Goal: Task Accomplishment & Management: Complete application form

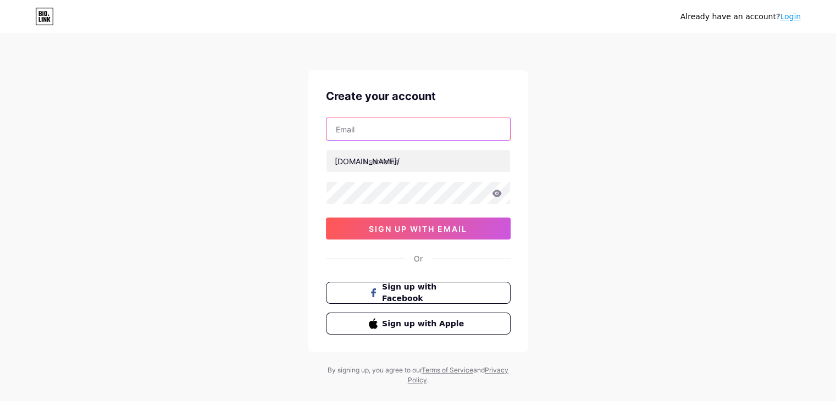
click at [382, 127] on input "text" at bounding box center [417, 129] width 183 height 22
paste input "[EMAIL_ADDRESS][DOMAIN_NAME]"
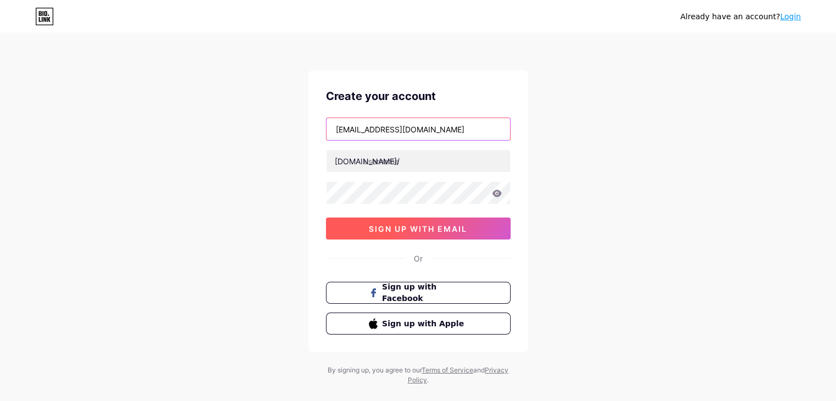
type input "[EMAIL_ADDRESS][DOMAIN_NAME]"
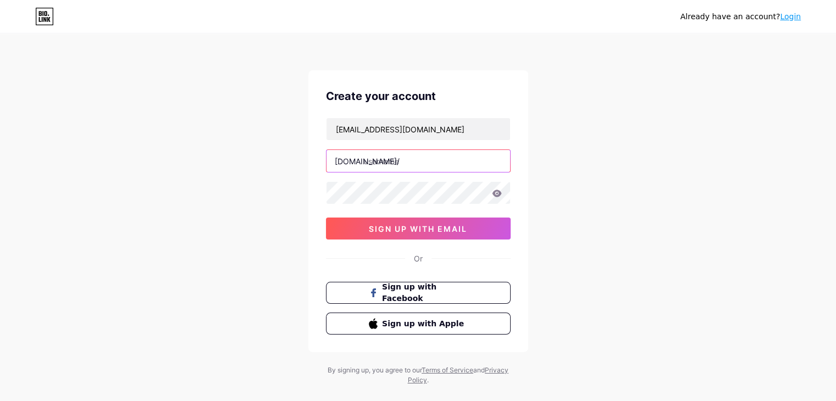
click at [414, 161] on input "text" at bounding box center [417, 161] width 183 height 22
paste input "modelsophie"
type input "modelsophie"
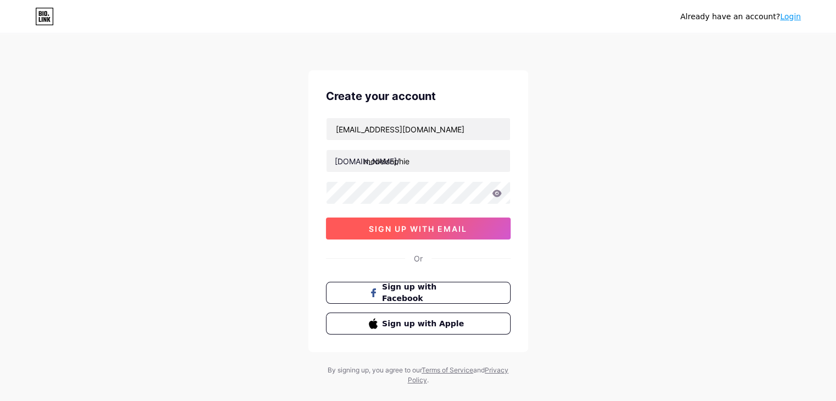
click at [347, 221] on button "sign up with email" at bounding box center [418, 229] width 185 height 22
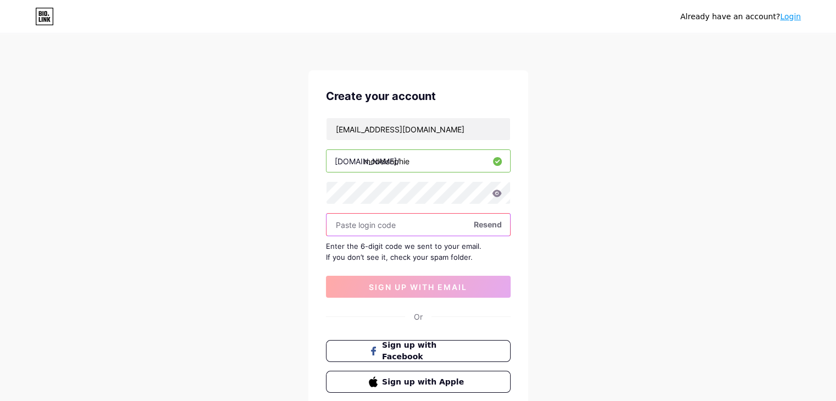
paste input "795985"
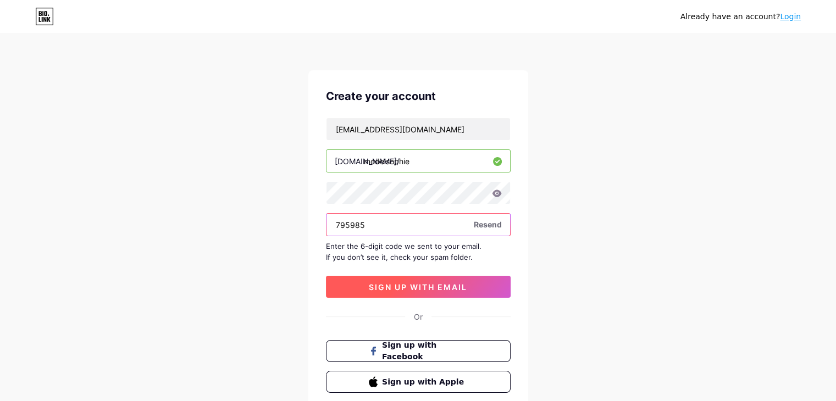
type input "795985"
click at [365, 277] on button "sign up with email" at bounding box center [418, 287] width 185 height 22
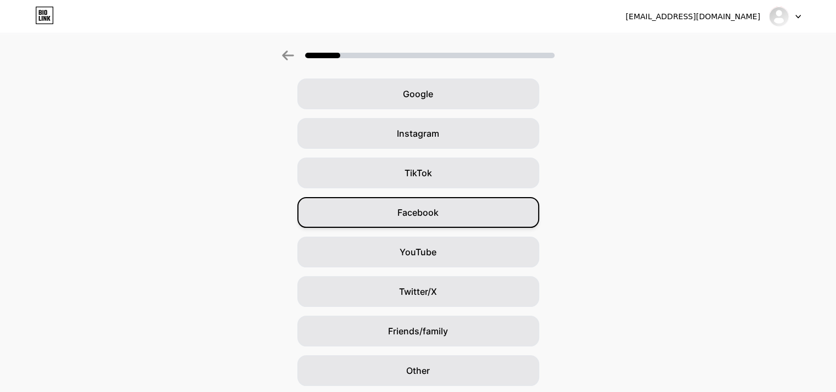
scroll to position [81, 0]
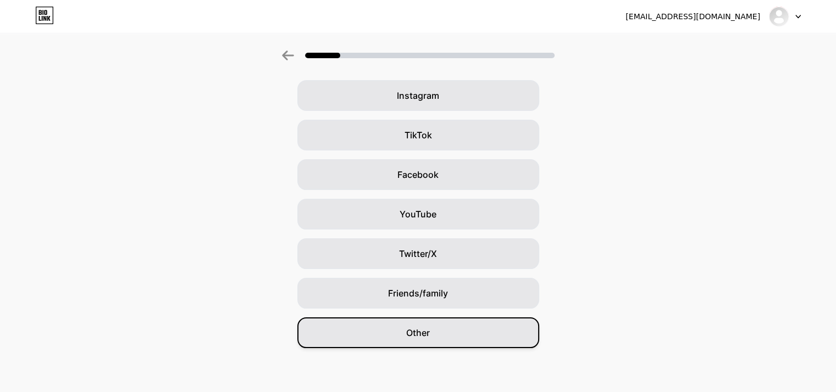
click at [446, 320] on div "Other" at bounding box center [418, 333] width 242 height 31
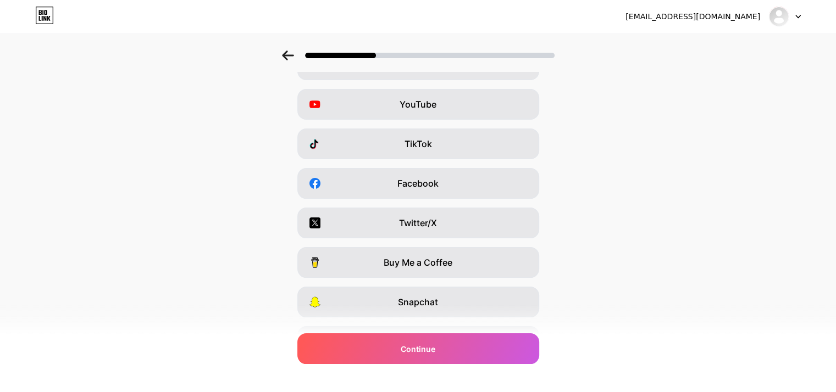
scroll to position [0, 0]
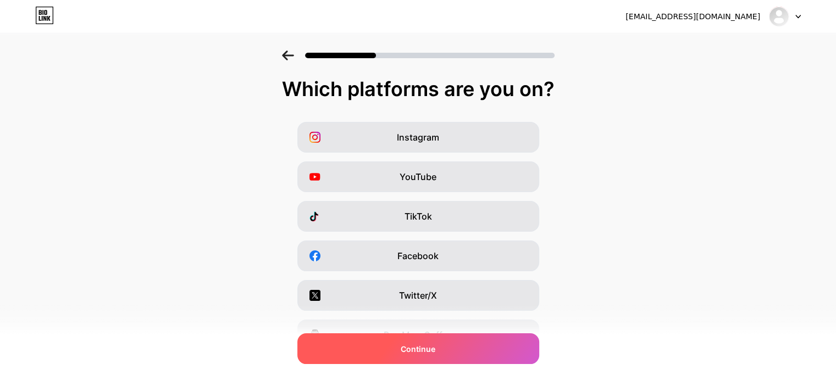
click at [467, 342] on div "Continue" at bounding box center [418, 348] width 242 height 31
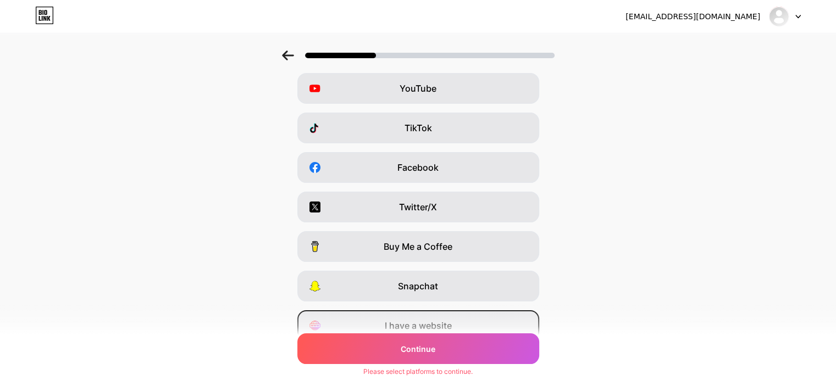
scroll to position [136, 0]
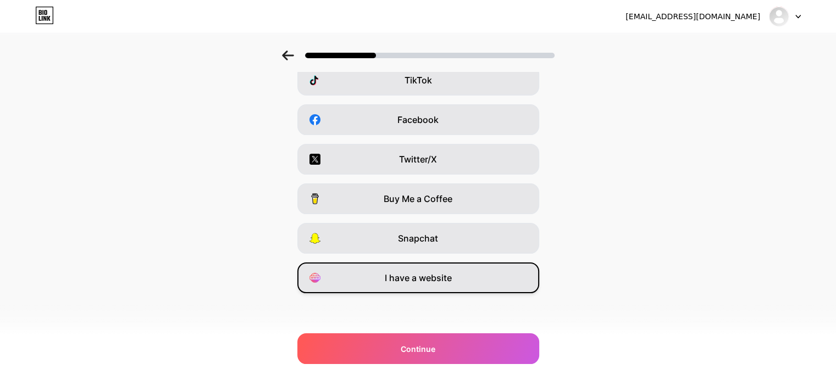
click at [483, 277] on div "I have a website" at bounding box center [418, 278] width 242 height 31
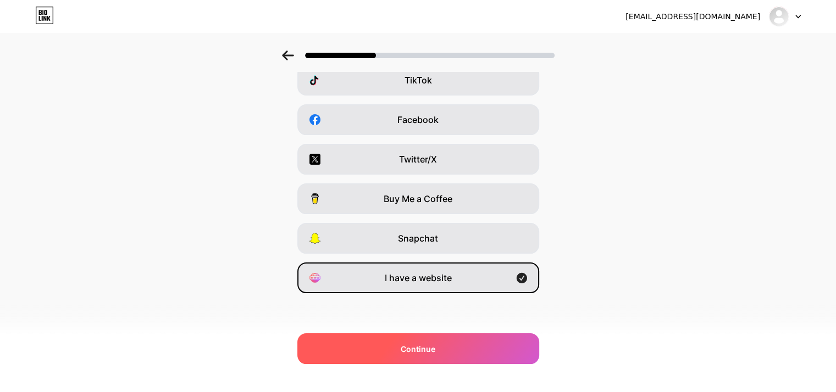
click at [459, 352] on div "Continue" at bounding box center [418, 348] width 242 height 31
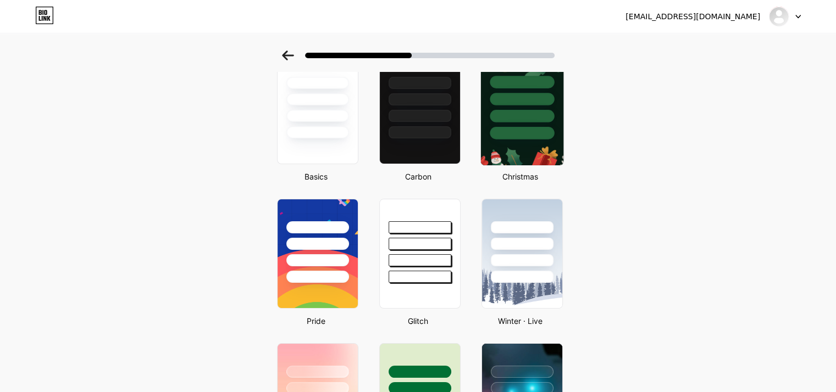
scroll to position [0, 0]
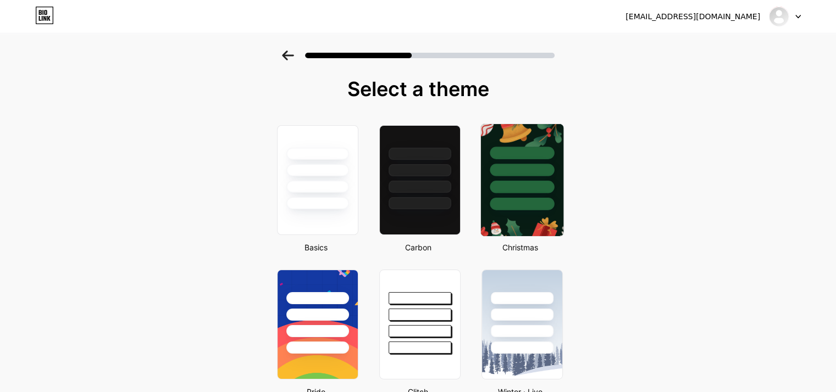
click at [512, 194] on div at bounding box center [521, 167] width 82 height 86
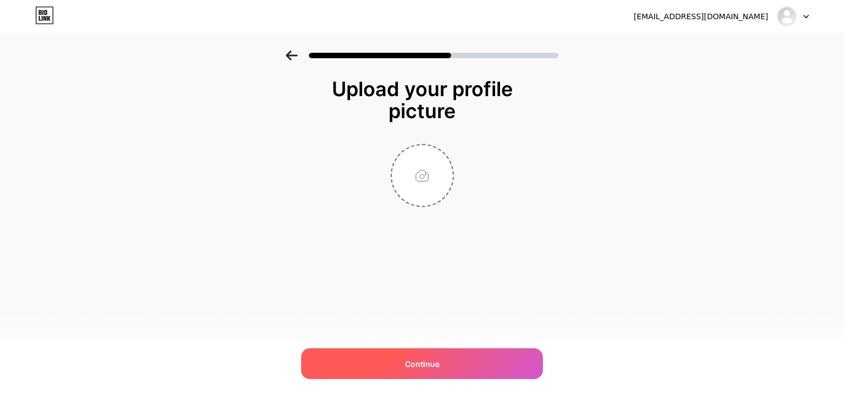
click at [446, 357] on div "Continue" at bounding box center [422, 363] width 242 height 31
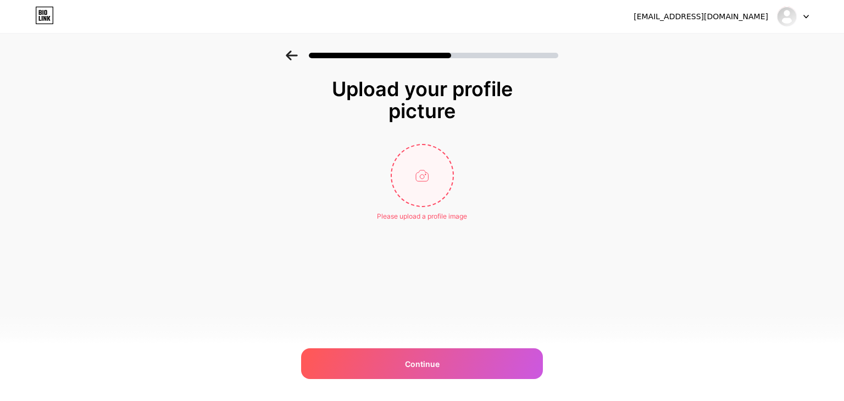
click at [435, 169] on input "file" at bounding box center [422, 175] width 61 height 61
type input "C:\fakepath\143509-[GEOGRAPHIC_DATA]-date-night-ideas-pexels-[PERSON_NAME]-juni…"
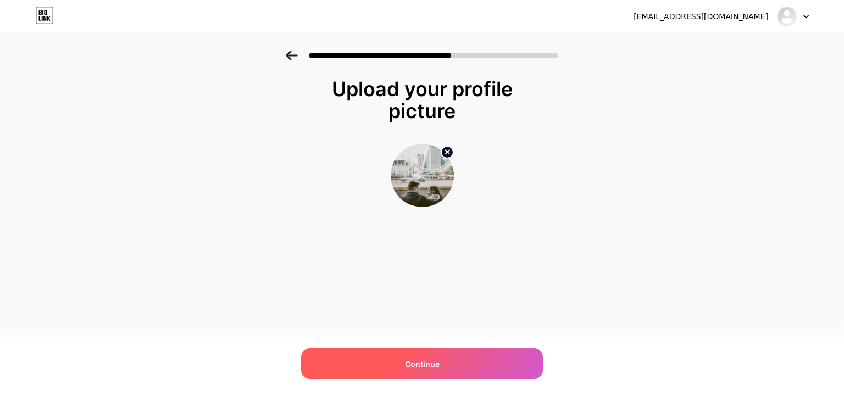
click at [435, 353] on div "Continue" at bounding box center [422, 363] width 242 height 31
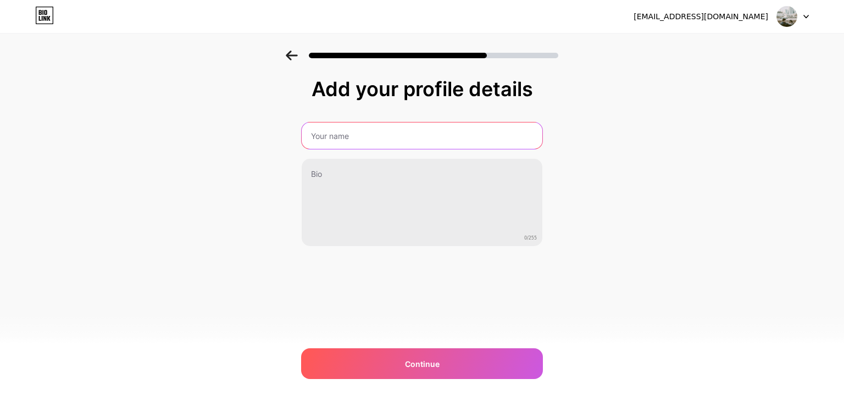
click at [389, 134] on input "text" at bounding box center [422, 136] width 241 height 26
type input "modelsophie"
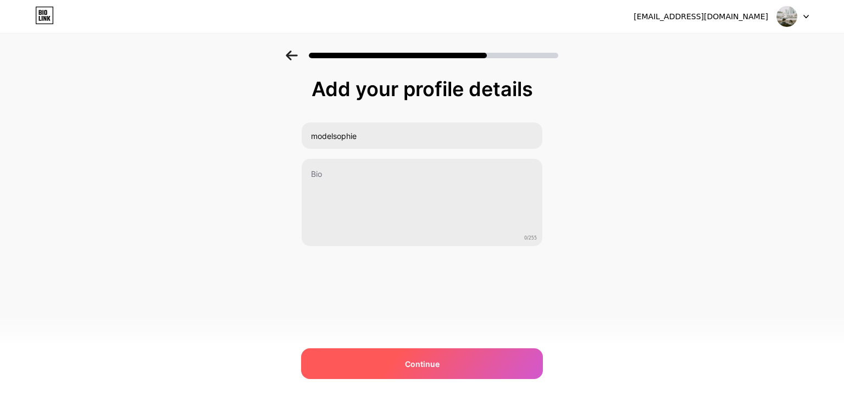
click at [427, 369] on span "Continue" at bounding box center [422, 364] width 35 height 12
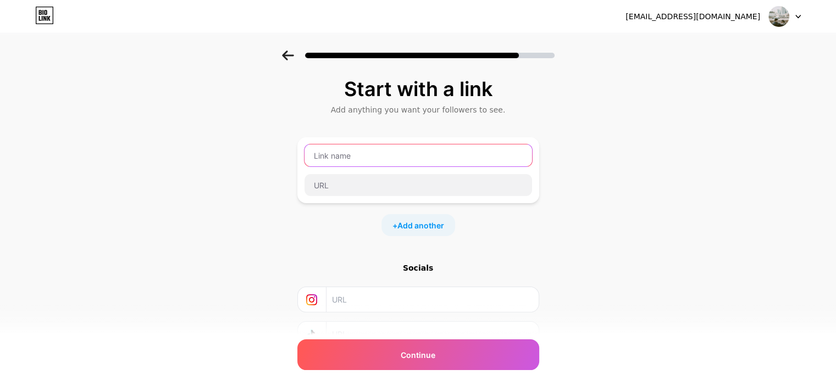
click at [374, 159] on input "text" at bounding box center [417, 155] width 227 height 22
paste input "Model London"
type input "Model London"
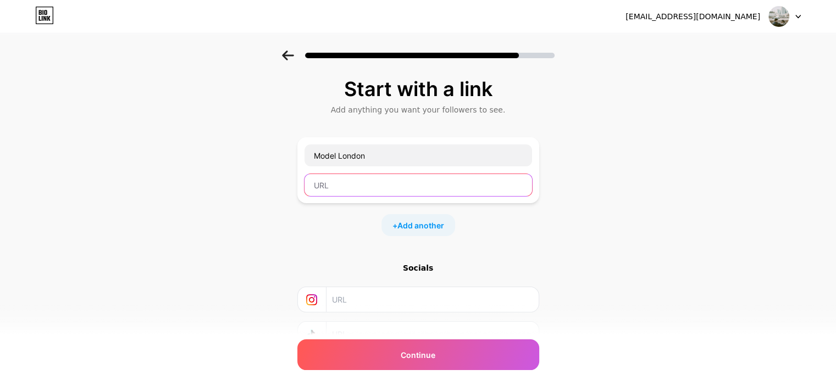
click at [382, 183] on input "text" at bounding box center [417, 185] width 227 height 22
paste input "[URL][DOMAIN_NAME]"
type input "[URL][DOMAIN_NAME]"
drag, startPoint x: 341, startPoint y: 224, endPoint x: 366, endPoint y: 256, distance: 40.7
click at [341, 225] on div "+ Add another" at bounding box center [418, 225] width 242 height 22
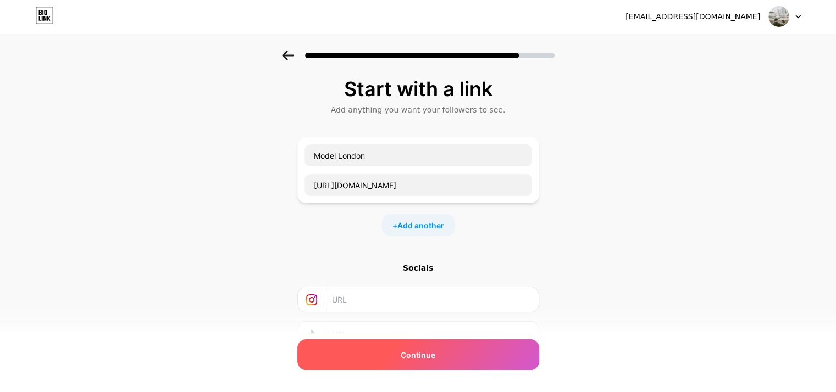
click at [445, 357] on div "Continue" at bounding box center [418, 354] width 242 height 31
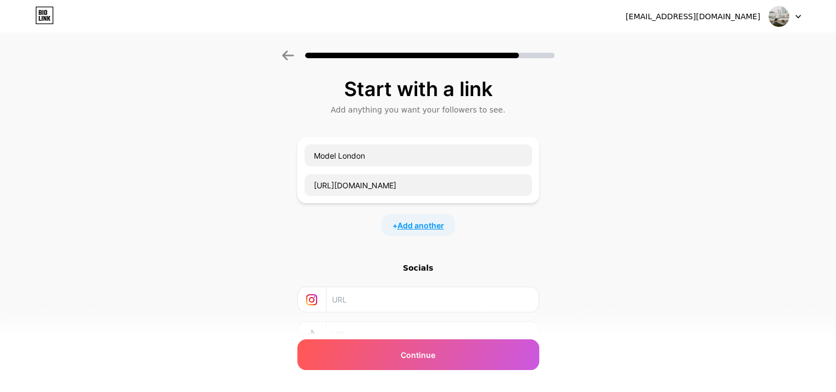
click at [434, 226] on span "Add another" at bounding box center [420, 226] width 47 height 12
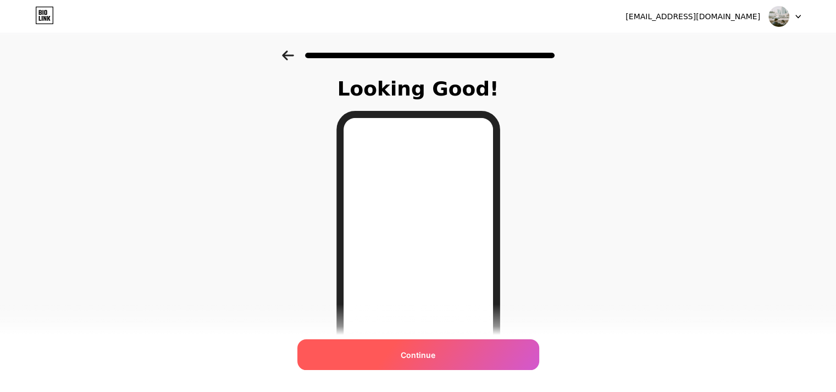
click at [444, 348] on div "Continue" at bounding box center [418, 354] width 242 height 31
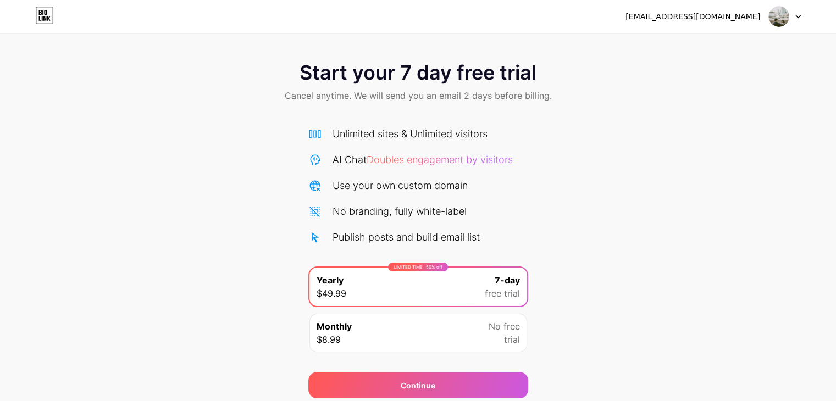
drag, startPoint x: 798, startPoint y: 25, endPoint x: 793, endPoint y: 18, distance: 9.0
click at [798, 24] on div at bounding box center [785, 17] width 32 height 20
click at [442, 99] on span "Cancel anytime. We will send you an email 2 days before billing." at bounding box center [418, 95] width 267 height 13
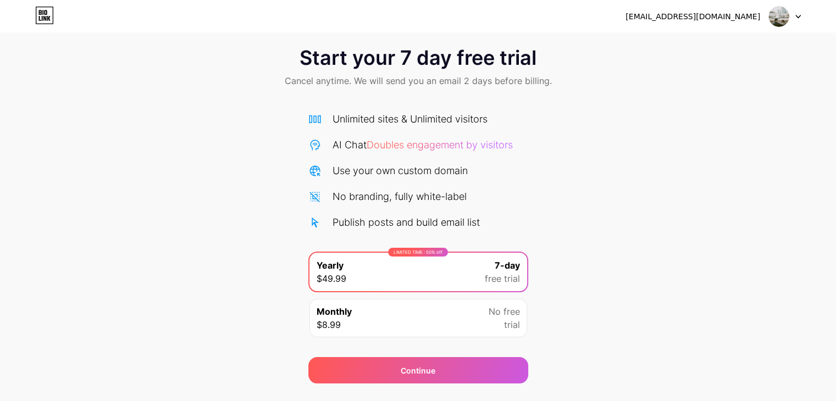
scroll to position [41, 0]
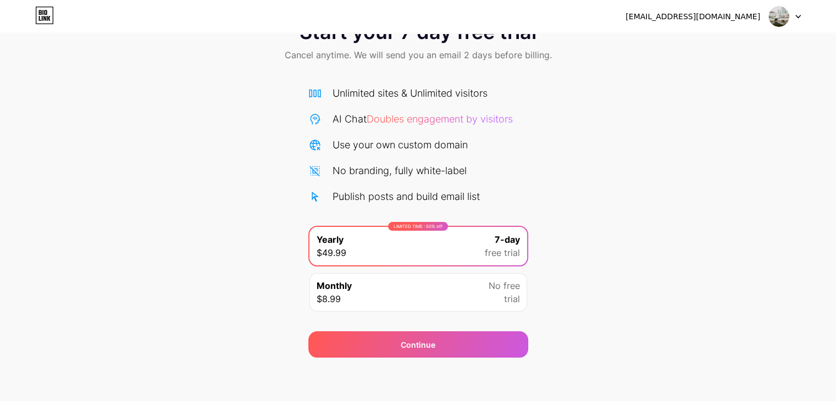
click at [461, 300] on div "Monthly $8.99 No free trial" at bounding box center [418, 292] width 218 height 38
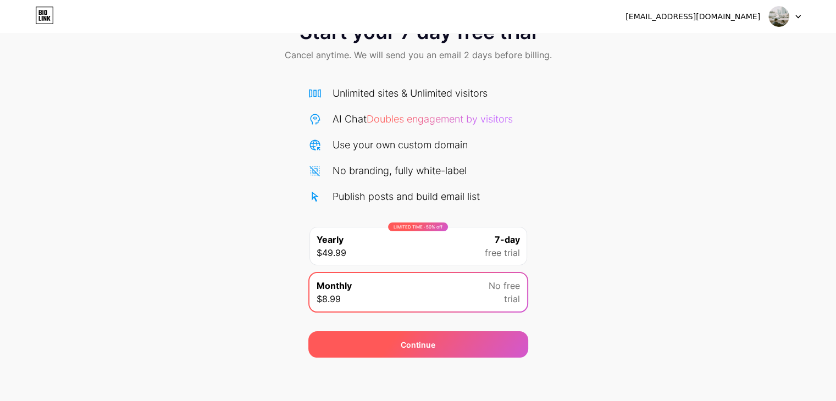
click at [432, 342] on span "Continue" at bounding box center [417, 345] width 35 height 12
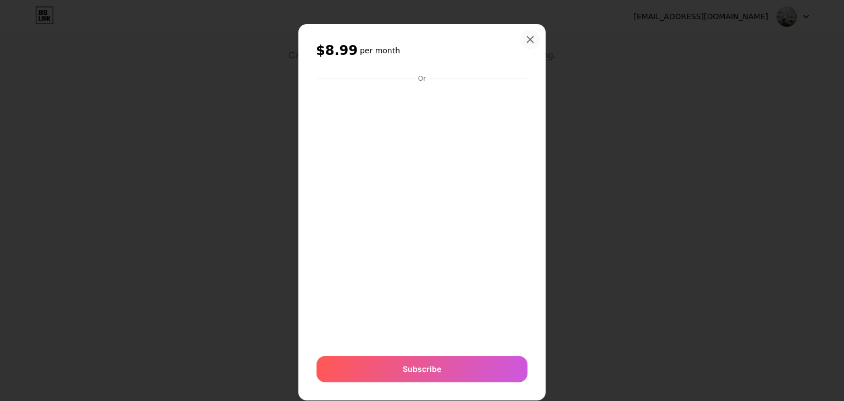
click at [529, 36] on icon at bounding box center [530, 39] width 9 height 9
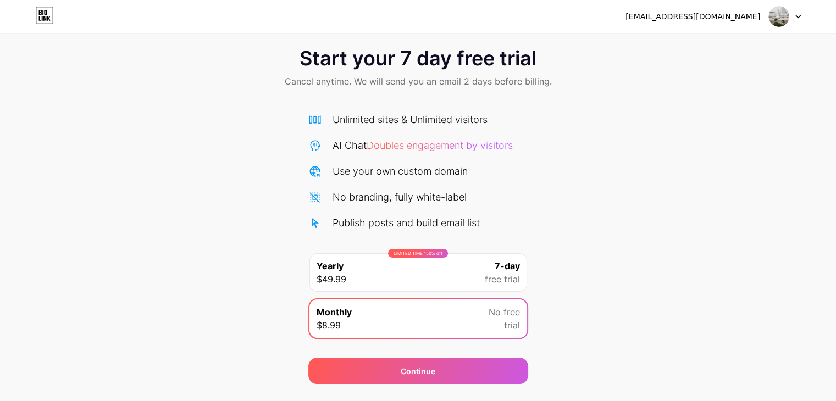
scroll to position [0, 0]
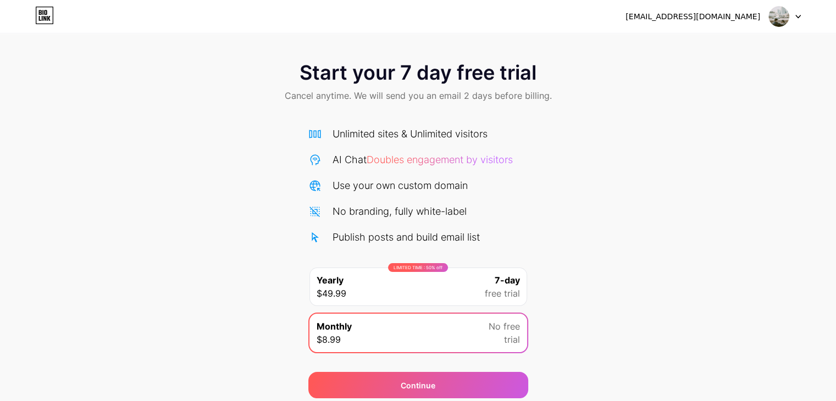
click at [43, 16] on icon at bounding box center [44, 16] width 19 height 18
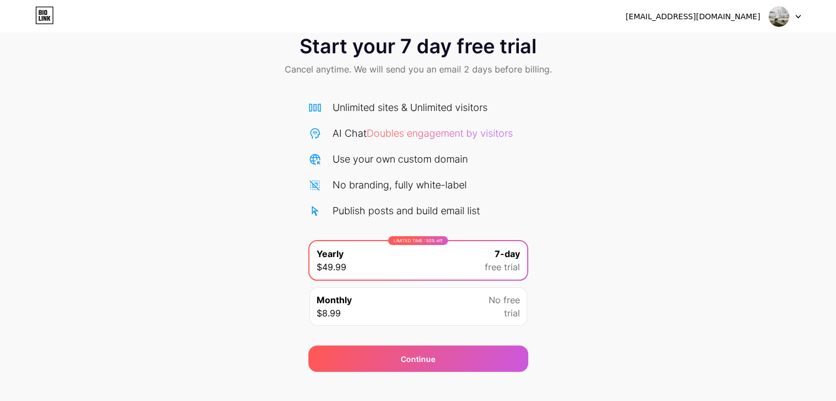
scroll to position [41, 0]
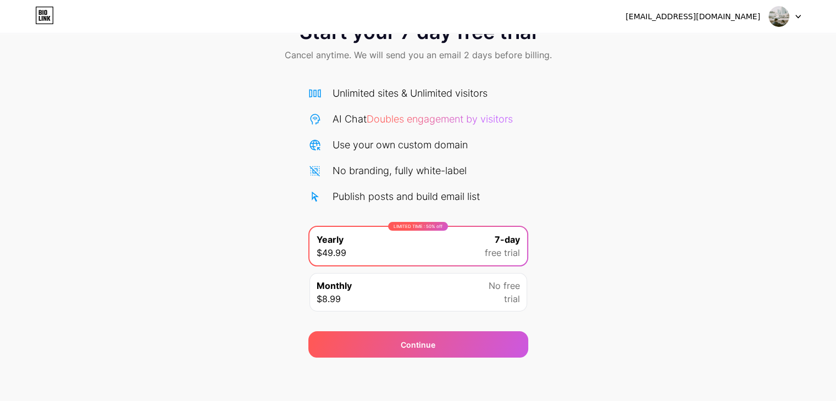
click at [46, 9] on icon at bounding box center [44, 16] width 19 height 18
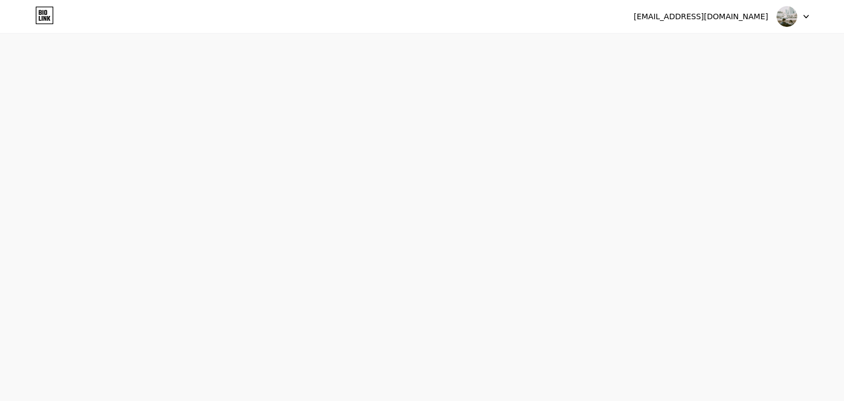
click at [801, 14] on div "[EMAIL_ADDRESS][DOMAIN_NAME] Logout" at bounding box center [422, 17] width 844 height 20
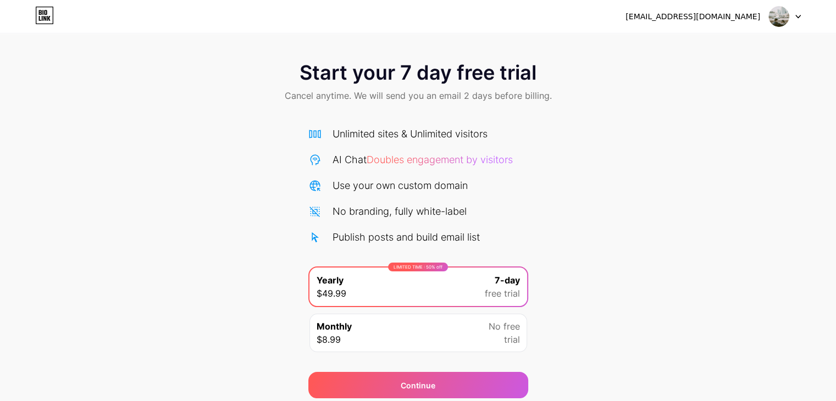
click at [686, 14] on div "[EMAIL_ADDRESS][DOMAIN_NAME]" at bounding box center [692, 17] width 135 height 12
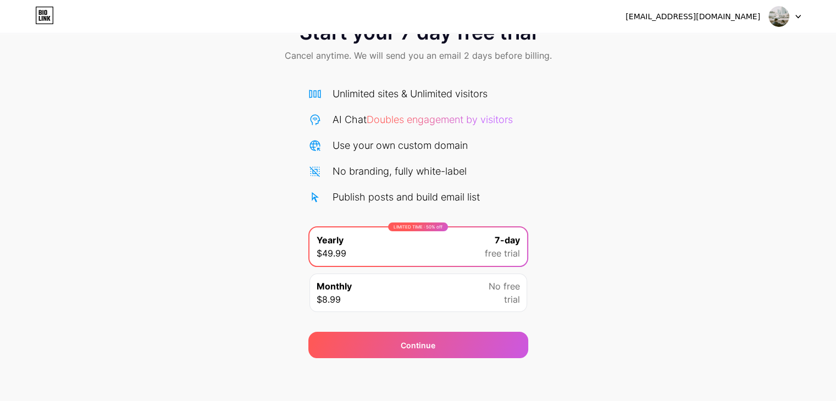
scroll to position [41, 0]
click at [407, 238] on div "LIMITED TIME : 50% off Yearly $49.99 7-day free trial" at bounding box center [418, 246] width 218 height 38
click at [437, 291] on div "Monthly $8.99 No free trial" at bounding box center [418, 292] width 218 height 38
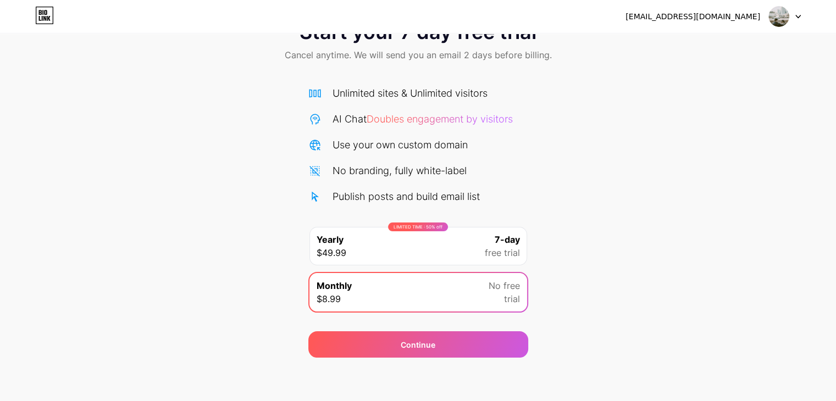
click at [396, 240] on div "LIMITED TIME : 50% off Yearly $49.99 7-day free trial" at bounding box center [418, 246] width 218 height 38
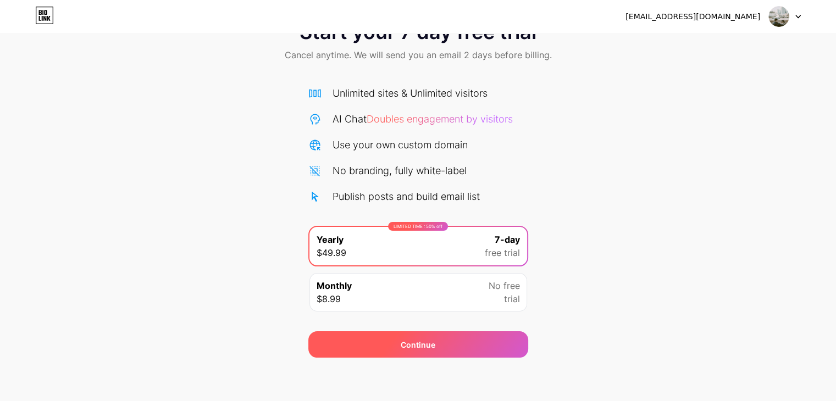
click at [397, 337] on div "Continue" at bounding box center [418, 344] width 220 height 26
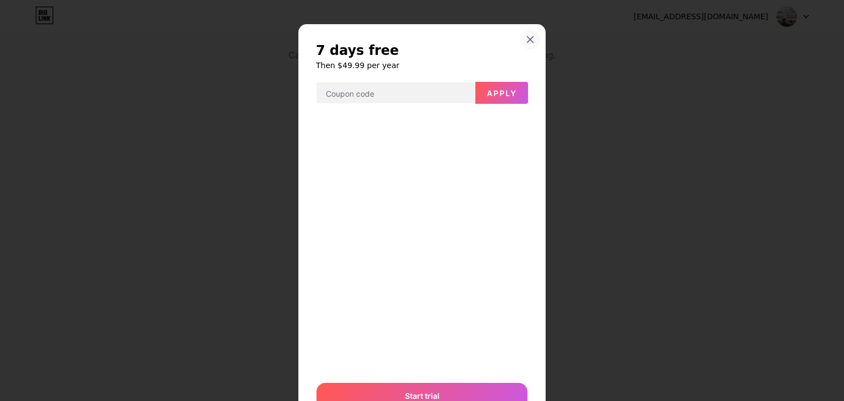
click at [528, 51] on div "7 days free Then $49.99 per year Apply Or Start trial" at bounding box center [421, 225] width 247 height 403
click at [528, 37] on icon at bounding box center [530, 40] width 6 height 6
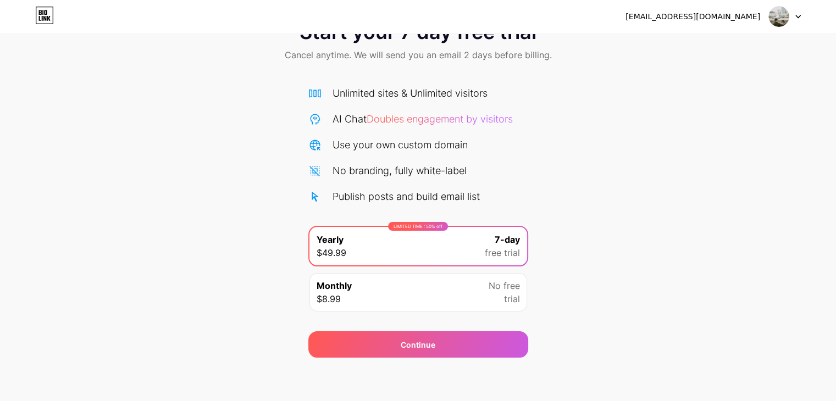
click at [55, 14] on div "[EMAIL_ADDRESS][DOMAIN_NAME] Logout" at bounding box center [418, 17] width 836 height 20
click at [54, 14] on div "[EMAIL_ADDRESS][DOMAIN_NAME] Logout" at bounding box center [418, 17] width 836 height 20
click at [50, 17] on icon at bounding box center [44, 16] width 19 height 18
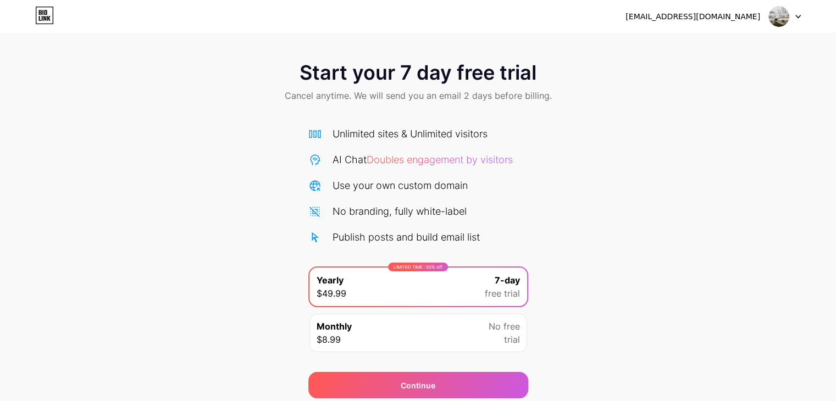
click at [792, 16] on div at bounding box center [785, 17] width 32 height 20
click at [712, 20] on div "[EMAIL_ADDRESS][DOMAIN_NAME]" at bounding box center [692, 17] width 135 height 12
drag, startPoint x: 712, startPoint y: 18, endPoint x: 728, endPoint y: 17, distance: 16.0
click at [716, 18] on div "[EMAIL_ADDRESS][DOMAIN_NAME]" at bounding box center [692, 17] width 135 height 12
click at [772, 17] on img at bounding box center [778, 16] width 21 height 21
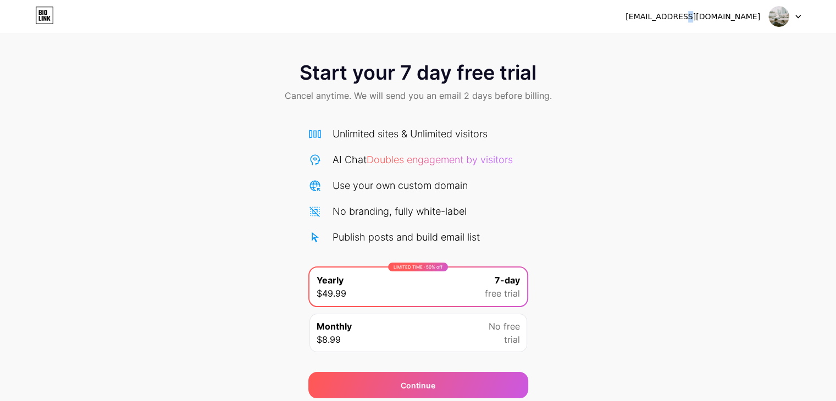
click at [772, 17] on img at bounding box center [778, 16] width 21 height 21
click at [57, 21] on div "[EMAIL_ADDRESS][DOMAIN_NAME] Logout" at bounding box center [418, 17] width 836 height 20
click at [53, 18] on icon at bounding box center [44, 15] width 17 height 17
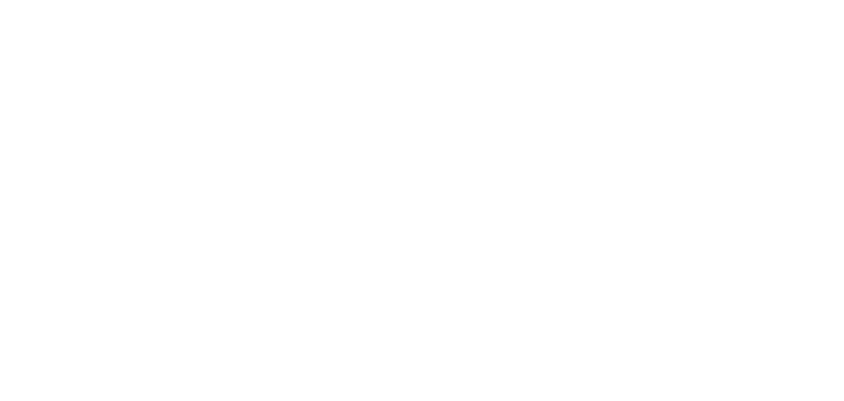
click at [52, 0] on html at bounding box center [422, 0] width 844 height 0
